Goal: Go to known website

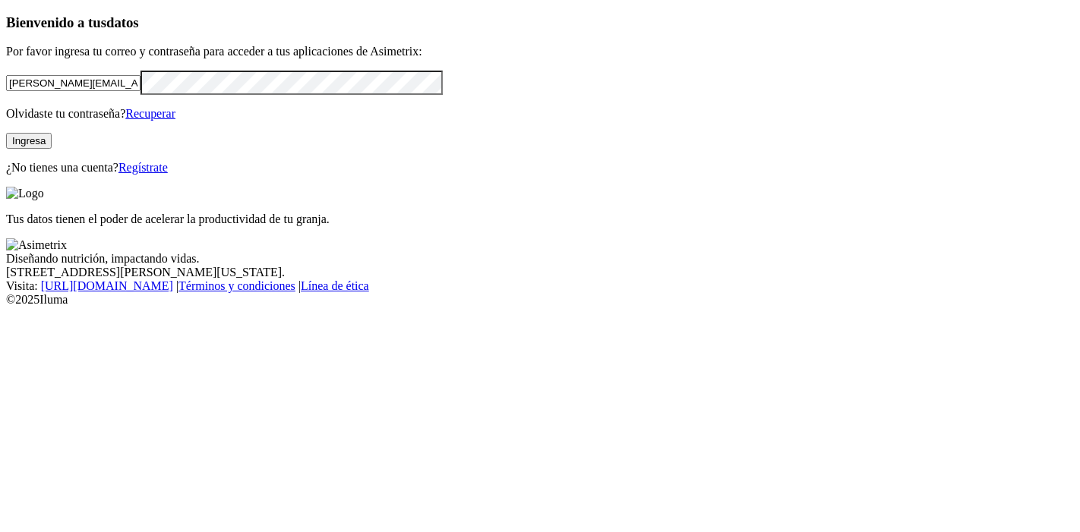
click at [80, 175] on div "Bienvenido a tus datos Por favor ingresa tu correo y contraseña para acceder a …" at bounding box center [540, 94] width 1068 height 160
click at [52, 149] on button "Ingresa" at bounding box center [29, 141] width 46 height 16
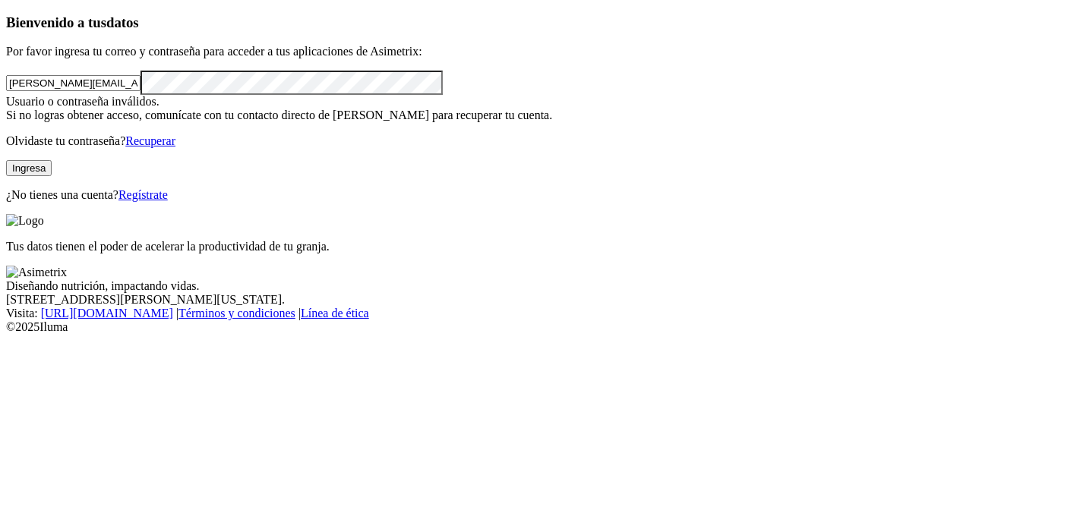
click at [52, 176] on button "Ingresa" at bounding box center [29, 168] width 46 height 16
click at [6, 202] on div "Bienvenido a tus datos Por favor ingresa tu correo y contraseña para acceder a …" at bounding box center [540, 108] width 1068 height 188
click at [52, 176] on button "Ingresa" at bounding box center [29, 168] width 46 height 16
drag, startPoint x: 241, startPoint y: 174, endPoint x: 166, endPoint y: 175, distance: 74.4
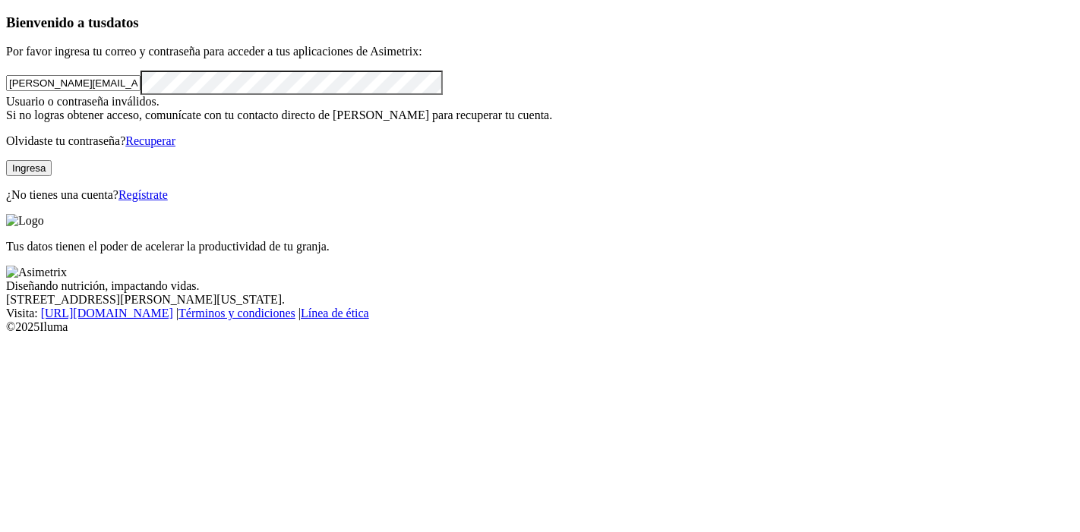
click at [140, 91] on input "[PERSON_NAME][EMAIL_ADDRESS][PERSON_NAME][DOMAIN_NAME]" at bounding box center [73, 83] width 134 height 16
type input "[PERSON_NAME][EMAIL_ADDRESS][PERSON_NAME][DOMAIN_NAME]"
click at [52, 176] on button "Ingresa" at bounding box center [29, 168] width 46 height 16
